Goal: Information Seeking & Learning: Understand process/instructions

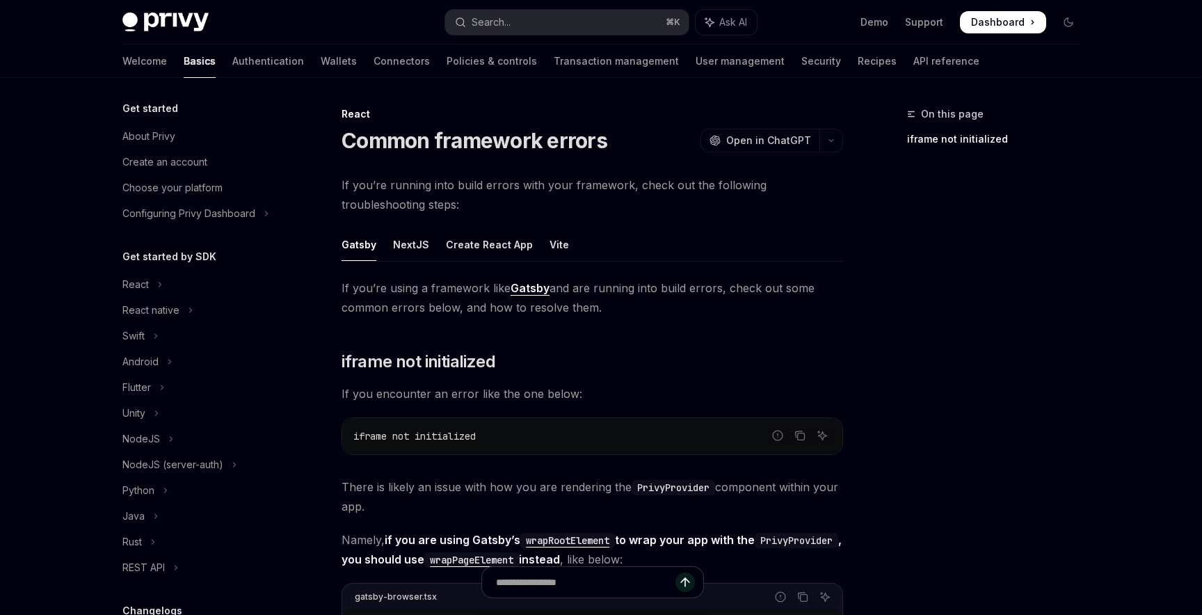
scroll to position [315, 0]
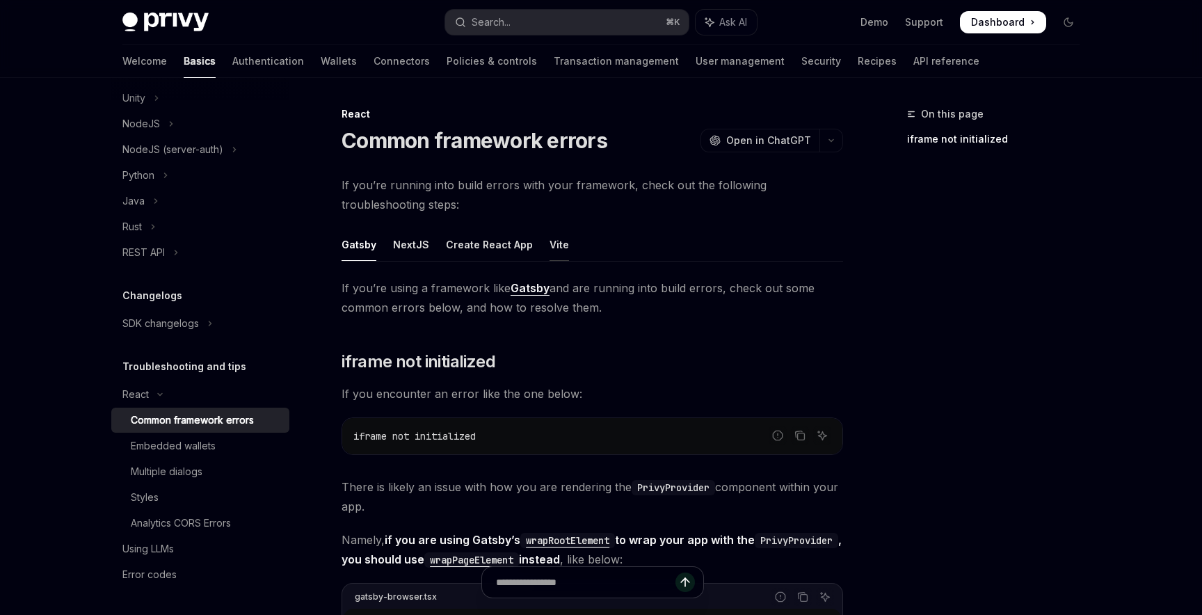
click at [559, 245] on div "Vite" at bounding box center [559, 244] width 19 height 33
type textarea "*"
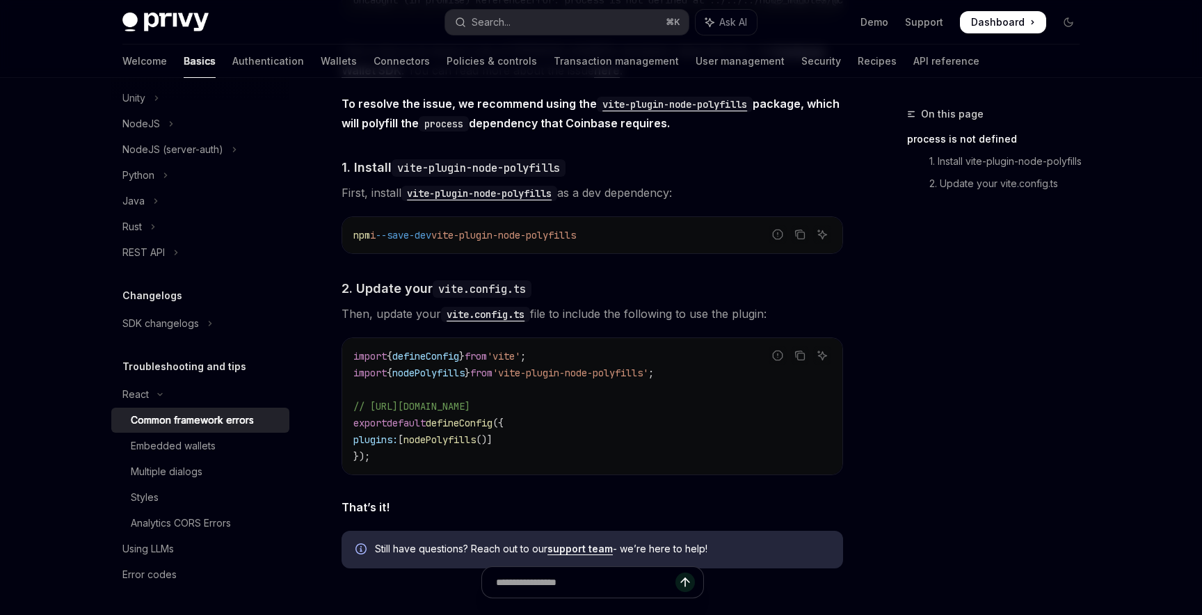
scroll to position [420, 0]
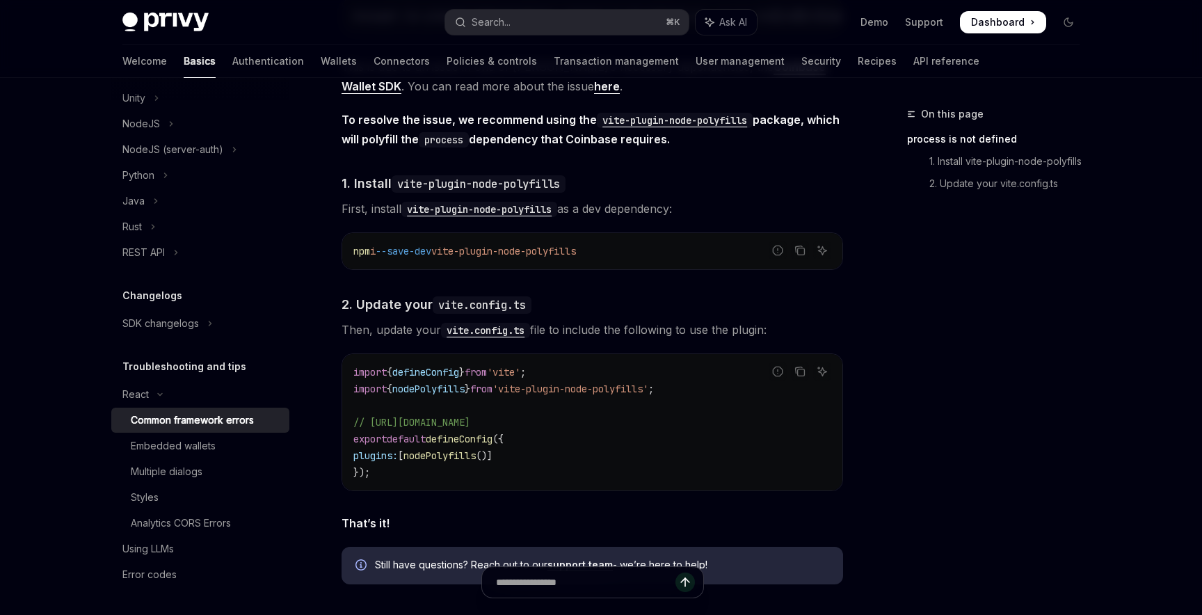
drag, startPoint x: 617, startPoint y: 250, endPoint x: 337, endPoint y: 250, distance: 280.3
click at [337, 250] on div "React Common framework errors OpenAI Open in ChatGPT OpenAI Open in ChatGPT If …" at bounding box center [462, 253] width 768 height 1134
copy span "npm i --save-dev vite-plugin-node-polyfills"
click at [558, 395] on span "'vite-plugin-node-polyfills'" at bounding box center [570, 389] width 156 height 13
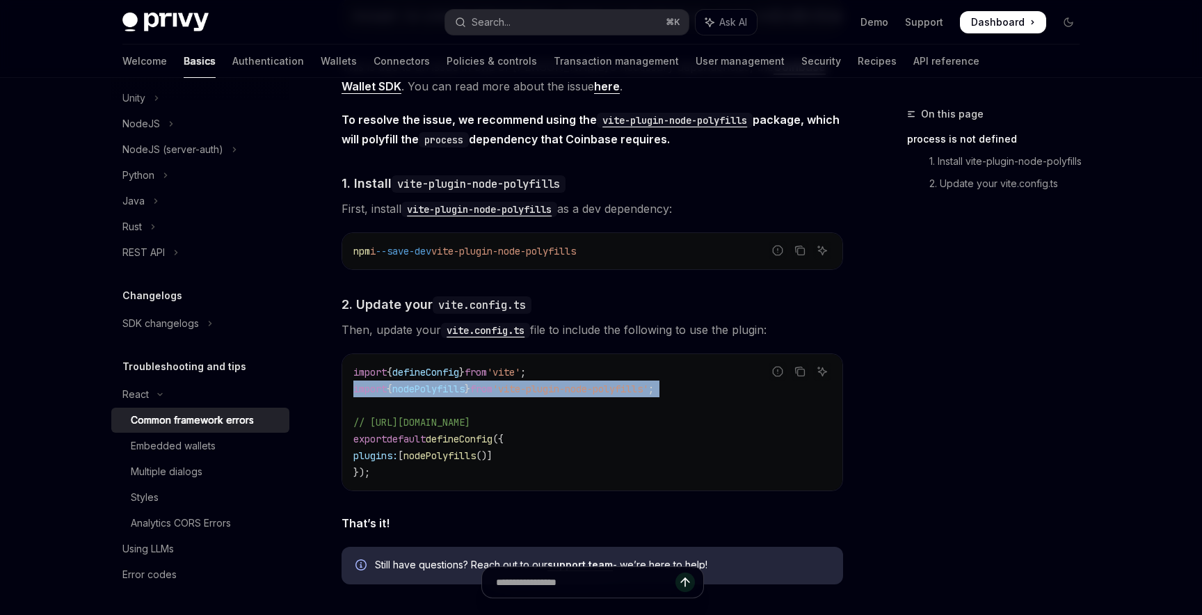
click at [558, 395] on span "'vite-plugin-node-polyfills'" at bounding box center [570, 389] width 156 height 13
copy code "import { nodePolyfills } from 'vite-plugin-node-polyfills' ;"
